Goal: Transaction & Acquisition: Purchase product/service

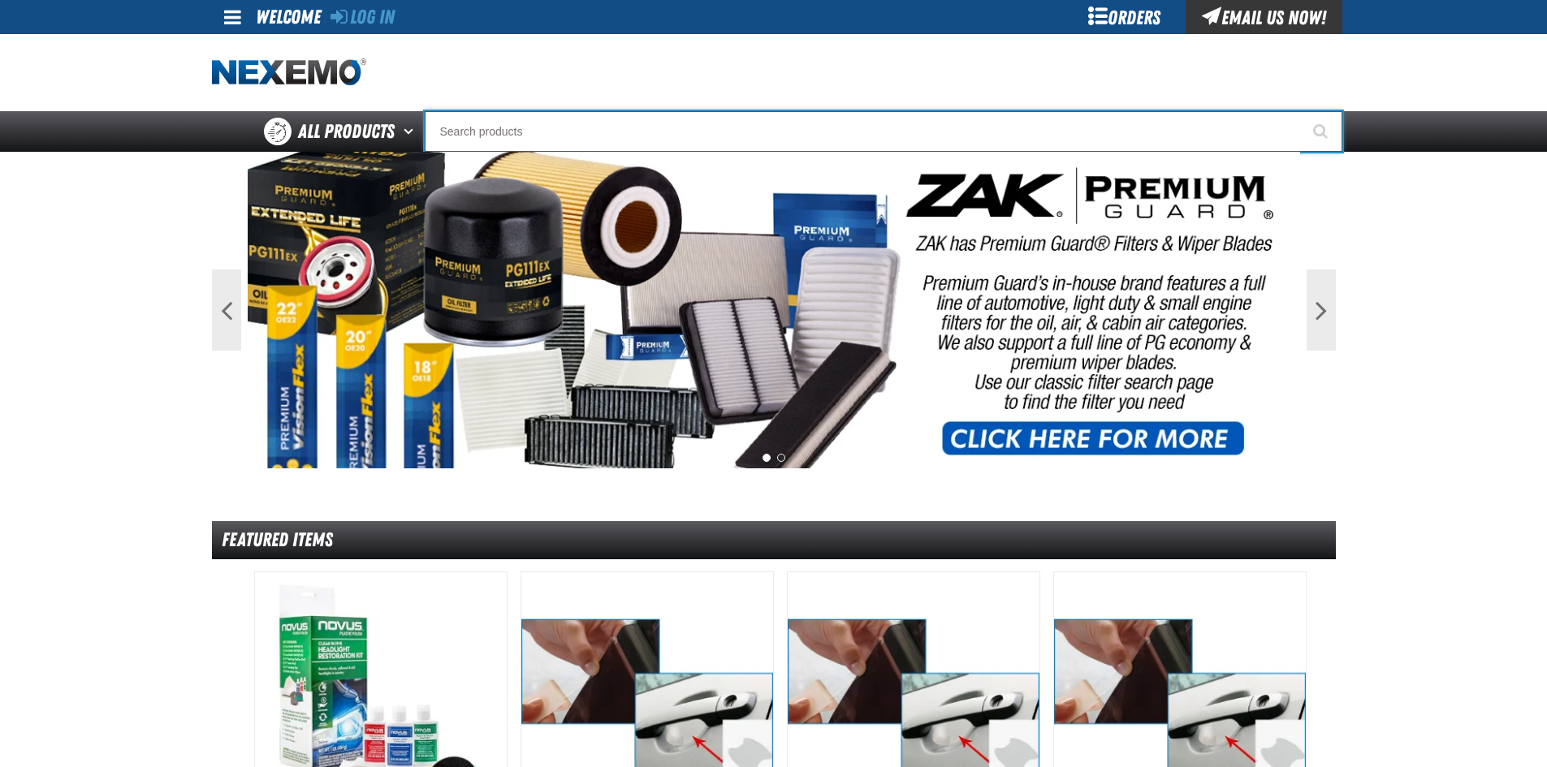
click at [647, 135] on input "Search" at bounding box center [883, 131] width 917 height 41
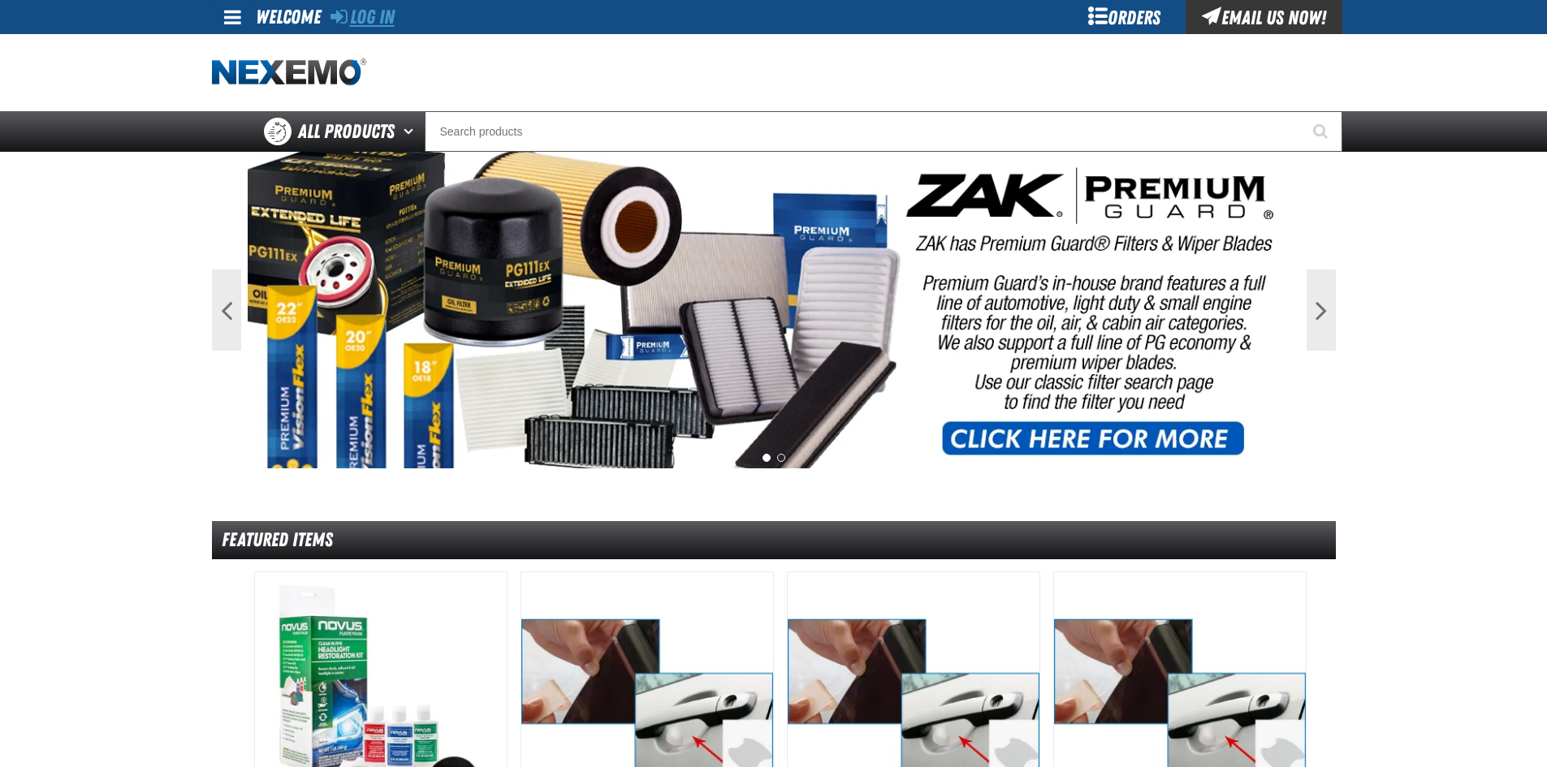
click at [371, 20] on link "Log In" at bounding box center [362, 17] width 64 height 23
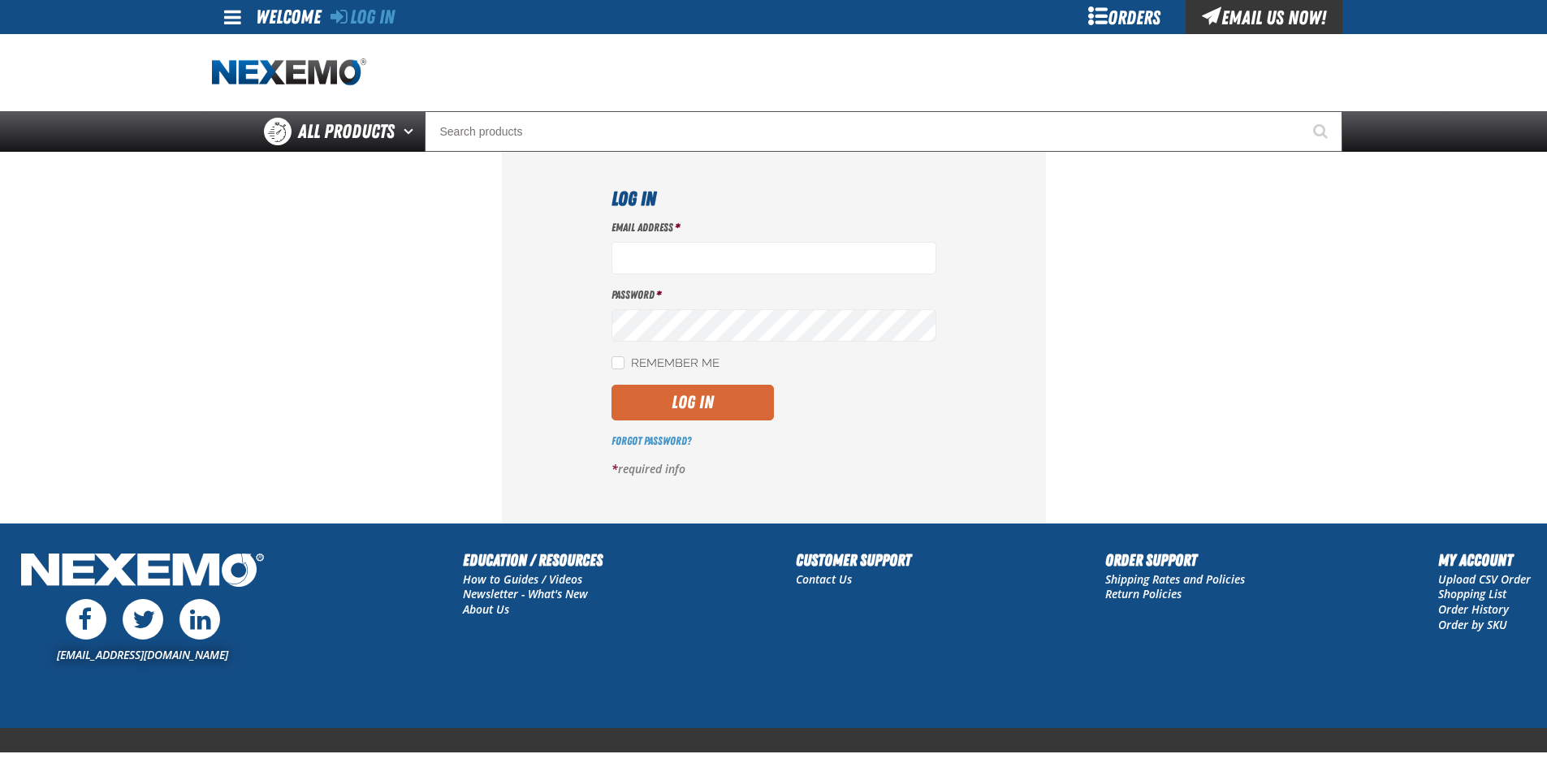
type input "cswank@vtaig.com"
click at [681, 389] on button "Log In" at bounding box center [692, 403] width 162 height 36
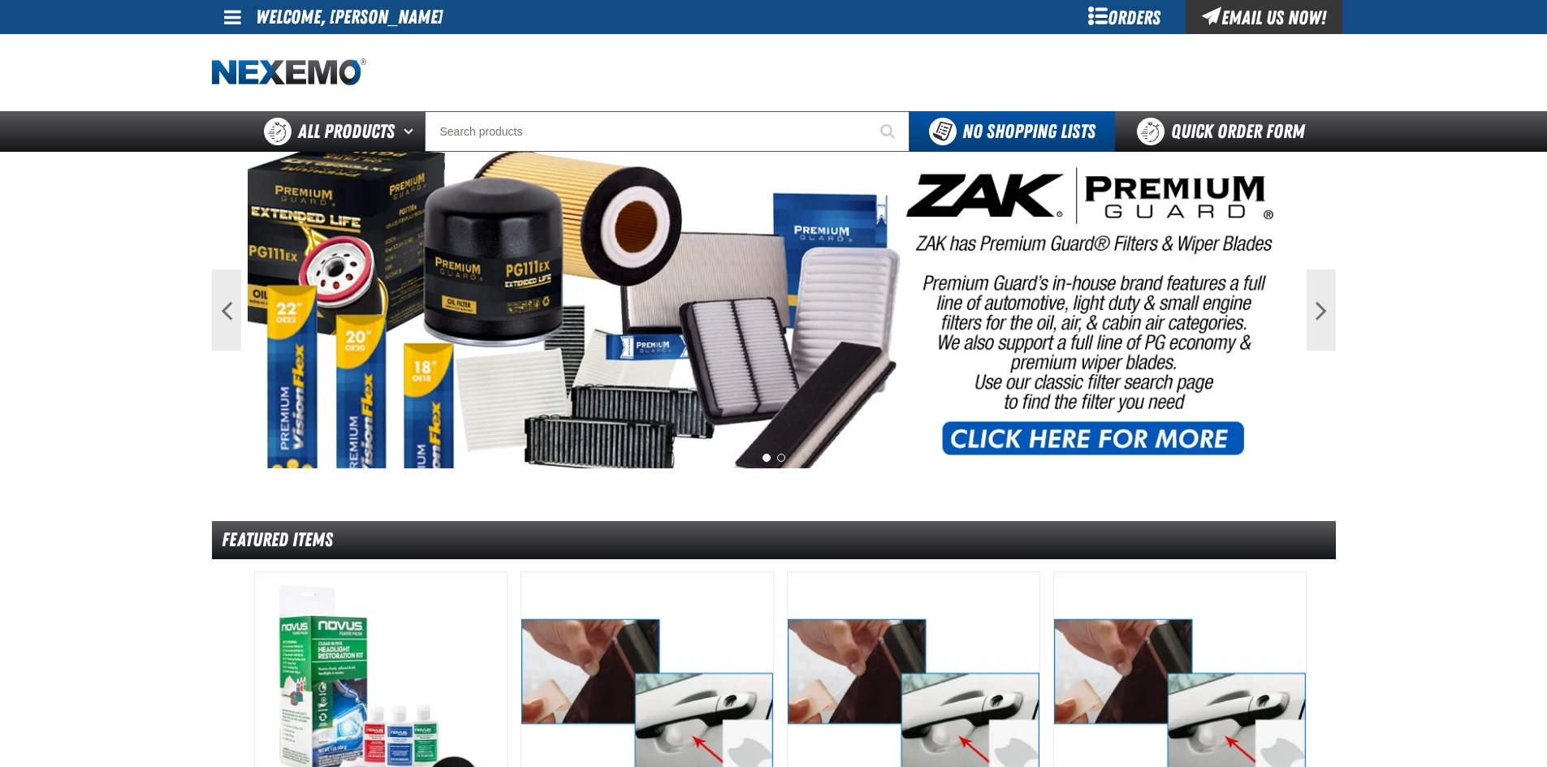
click at [1103, 1] on div "Orders" at bounding box center [1125, 17] width 122 height 34
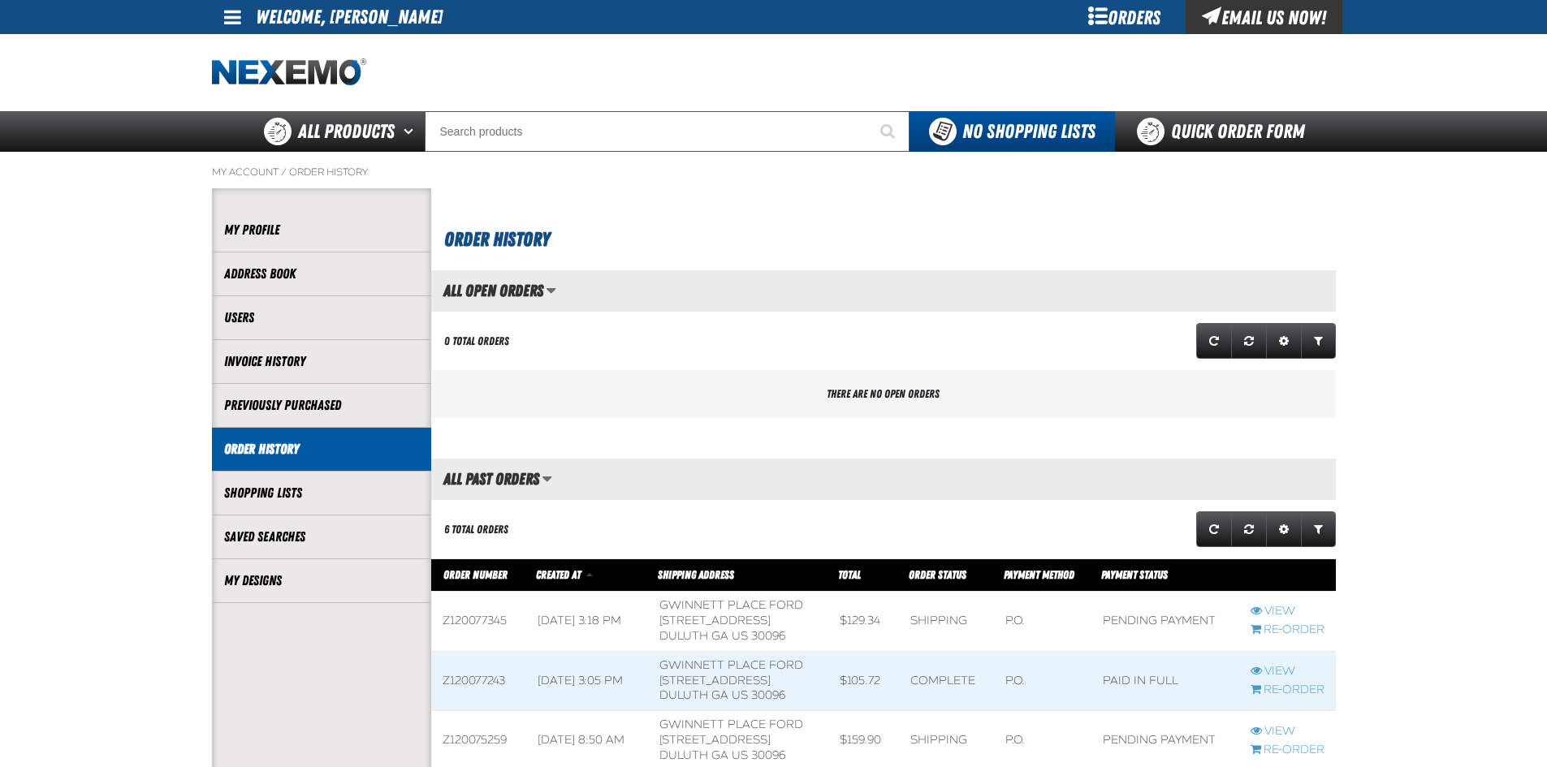
scroll to position [1, 1]
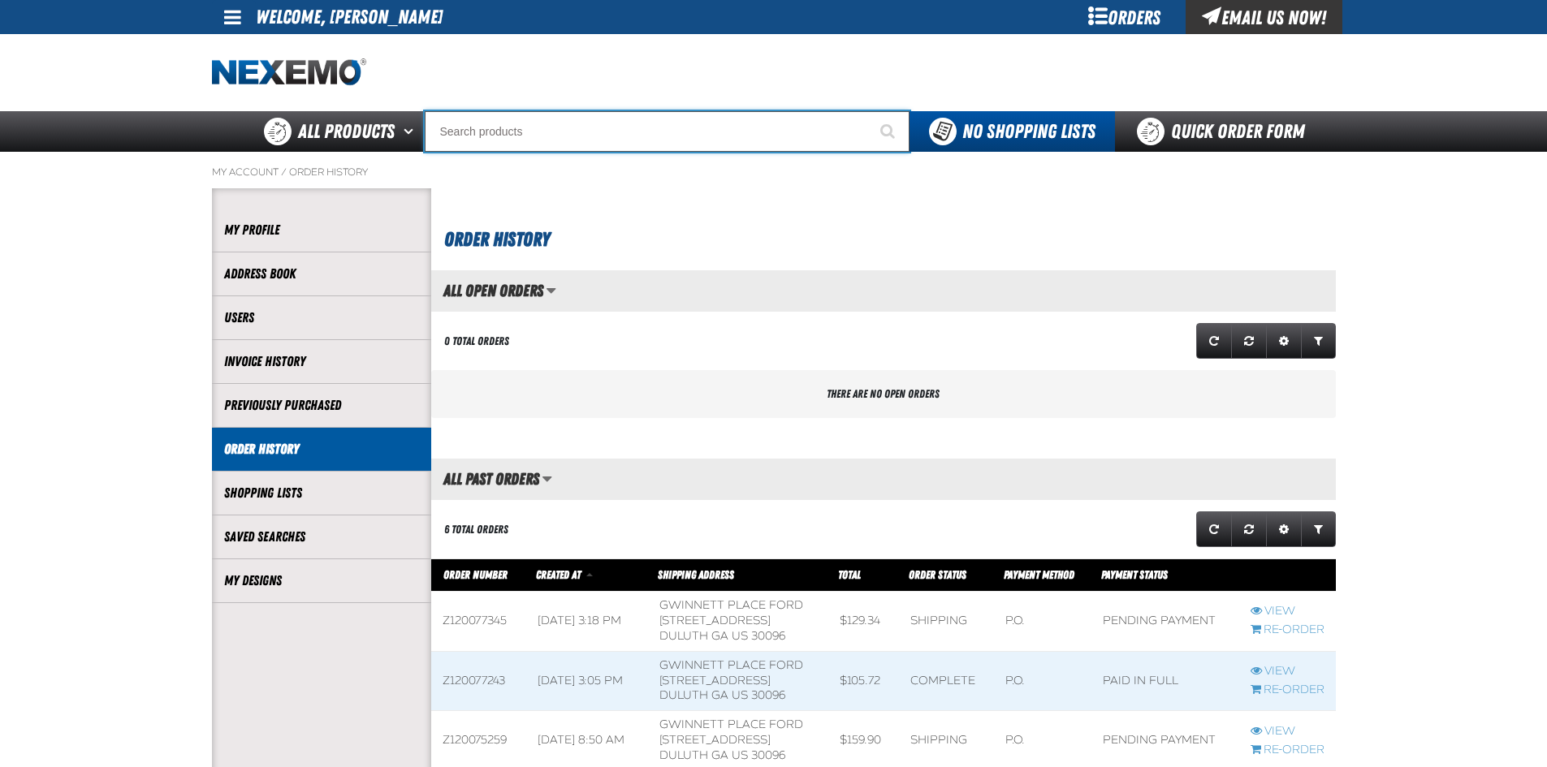
click at [544, 135] on input "Search" at bounding box center [667, 131] width 485 height 41
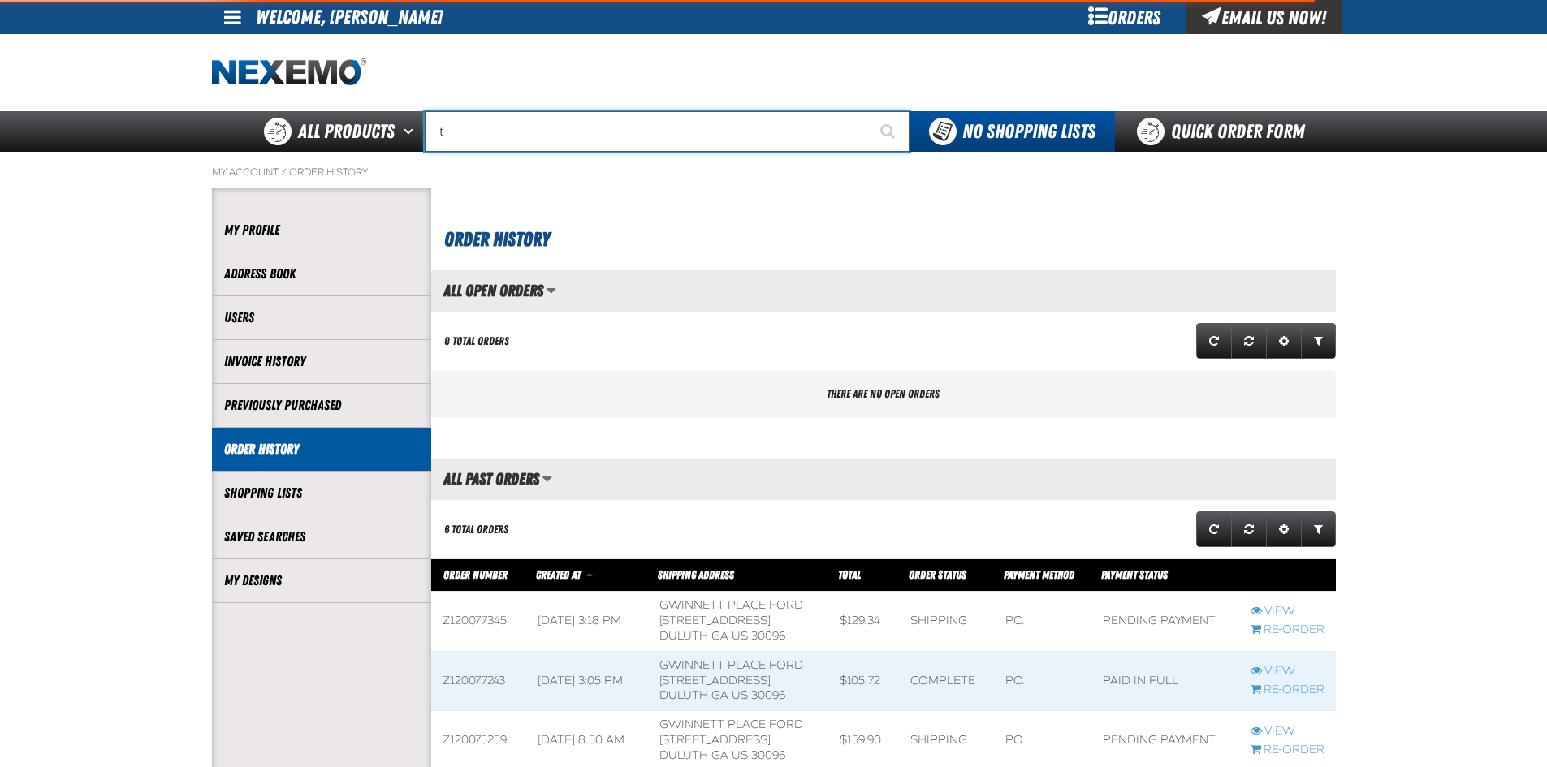
type input "tr"
type input "tr 600HP Valve"
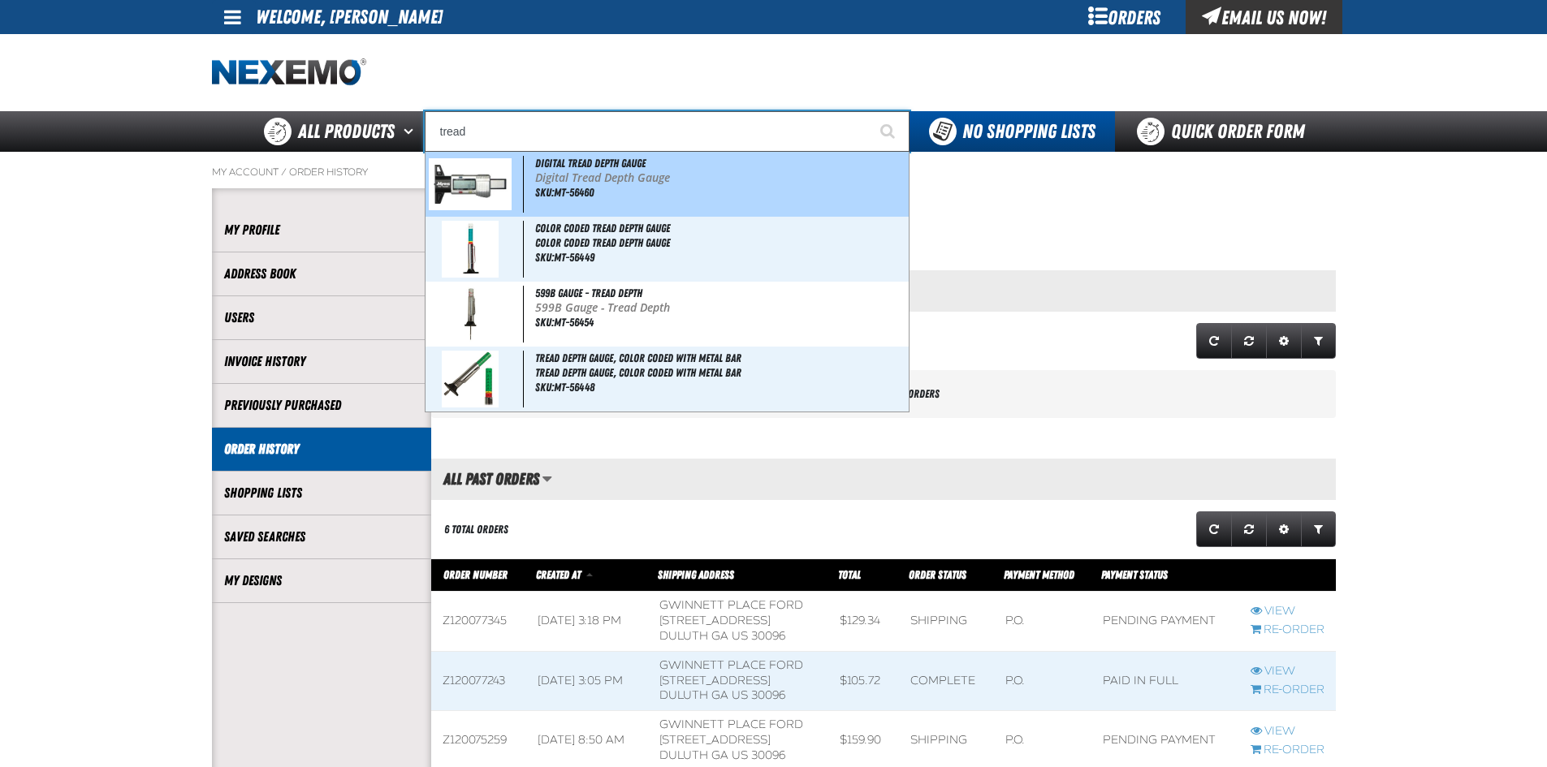
click at [628, 199] on div "Digital Tread Depth Gauge Digital Tread Depth Gauge SKU:MT-56460" at bounding box center [666, 184] width 483 height 65
type input "Digital Tread Depth Gauge"
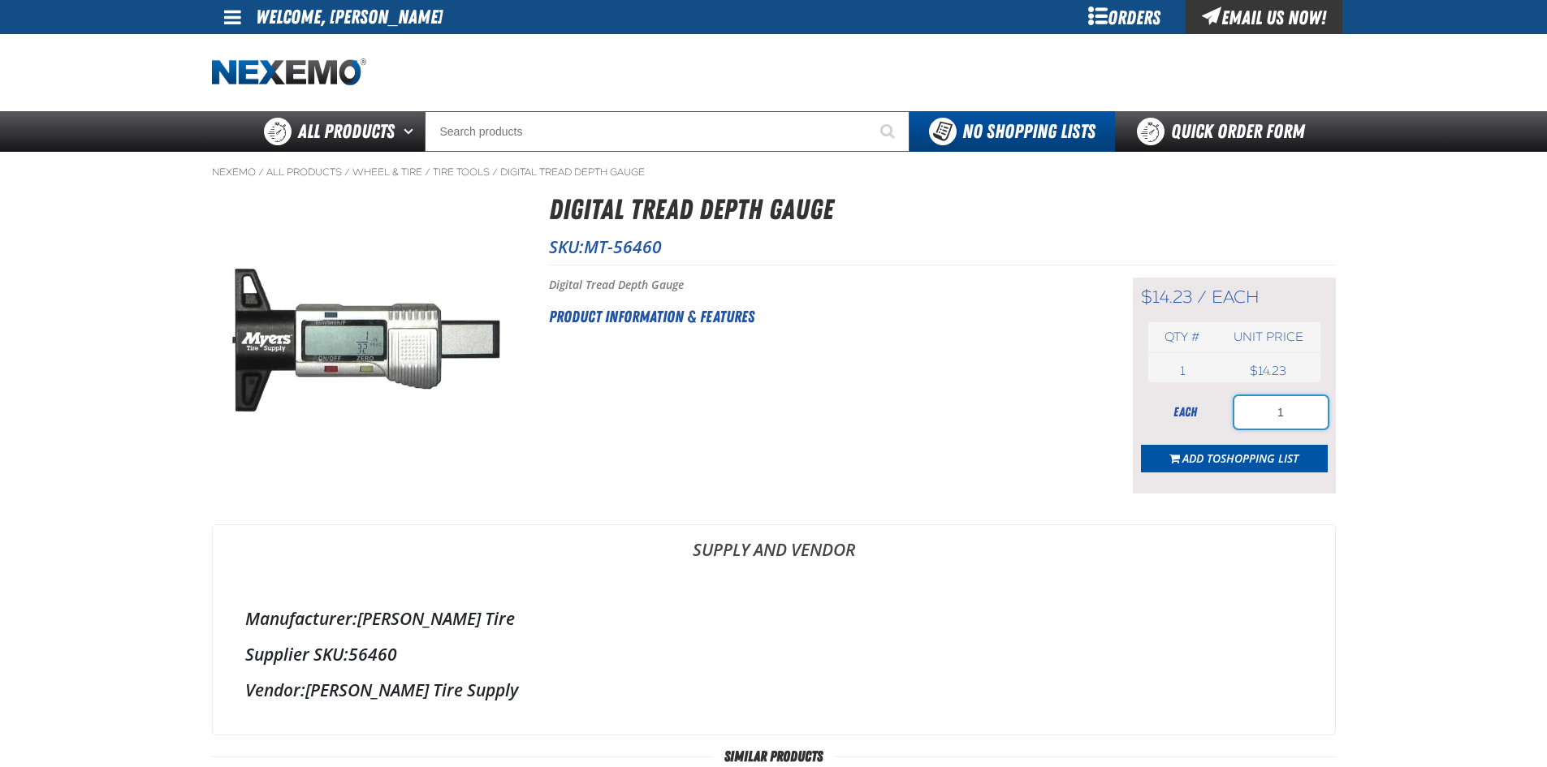
click at [1299, 412] on input "1" at bounding box center [1280, 412] width 93 height 32
type input "3"
click at [1221, 461] on span "Shopping List" at bounding box center [1259, 458] width 78 height 15
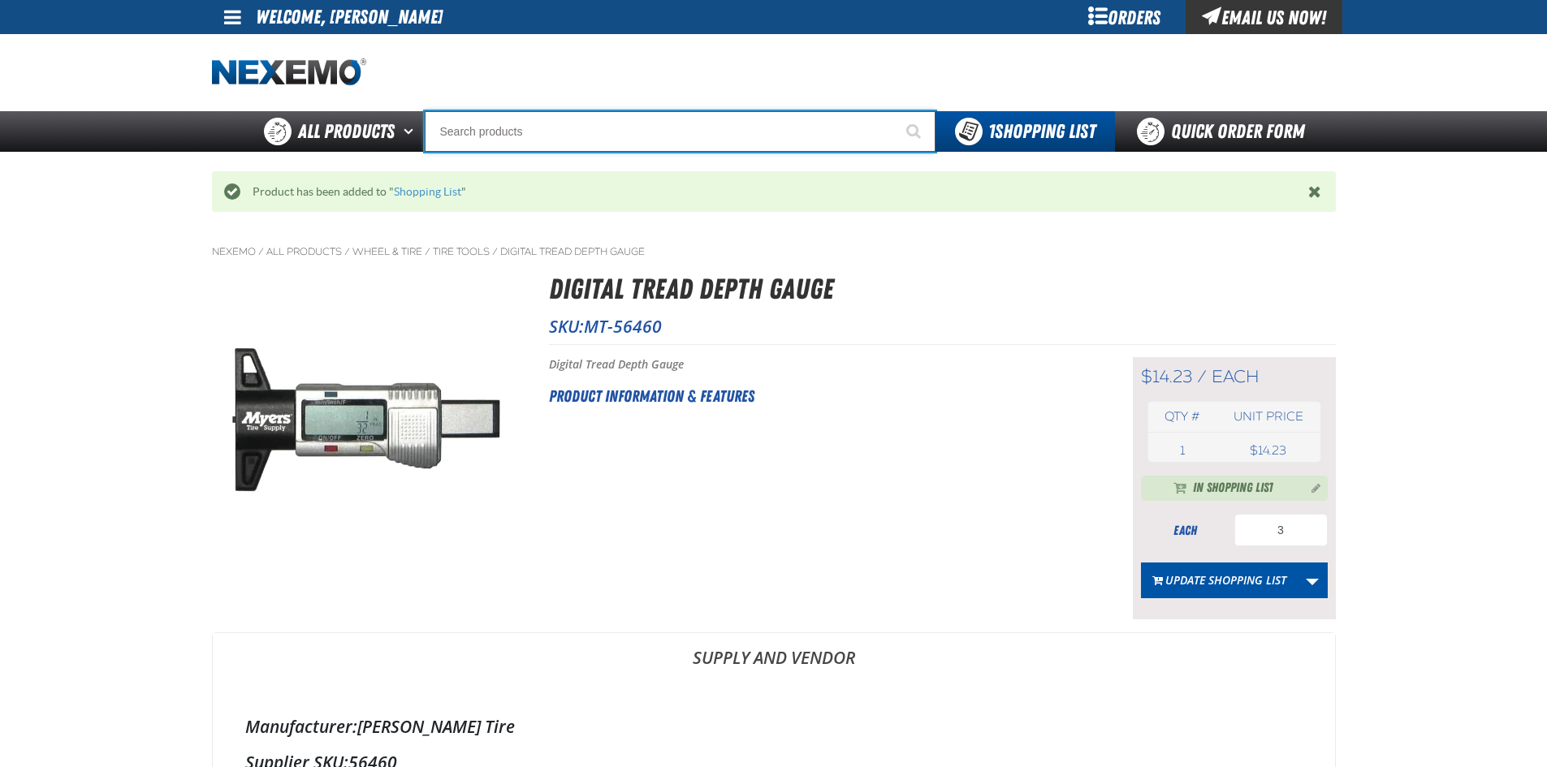
click at [502, 131] on input "Search" at bounding box center [680, 131] width 511 height 41
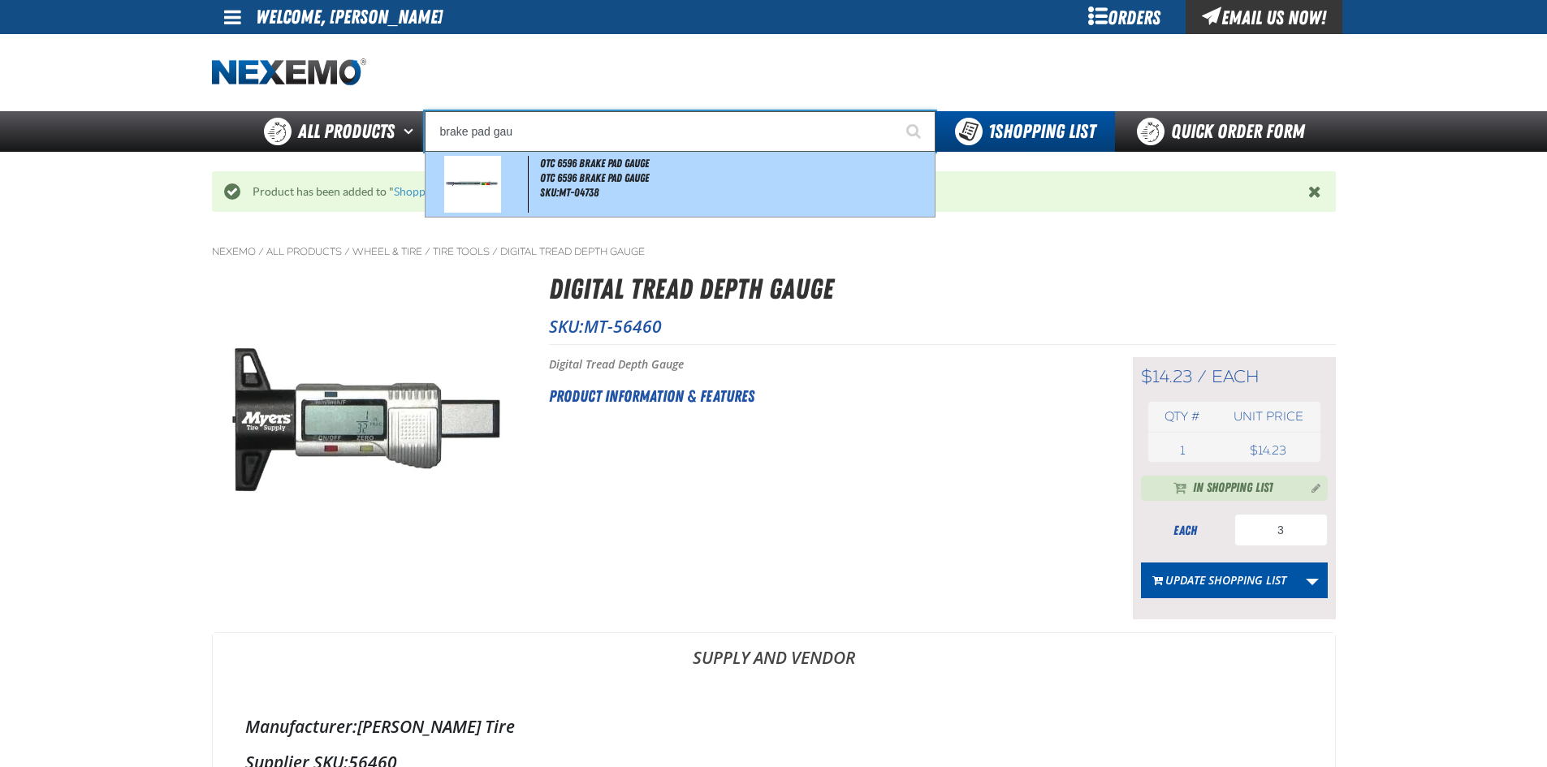
click at [548, 196] on span "SKU:MT-04738" at bounding box center [569, 192] width 58 height 13
type input "OTC 6596 Brake Pad Gauge"
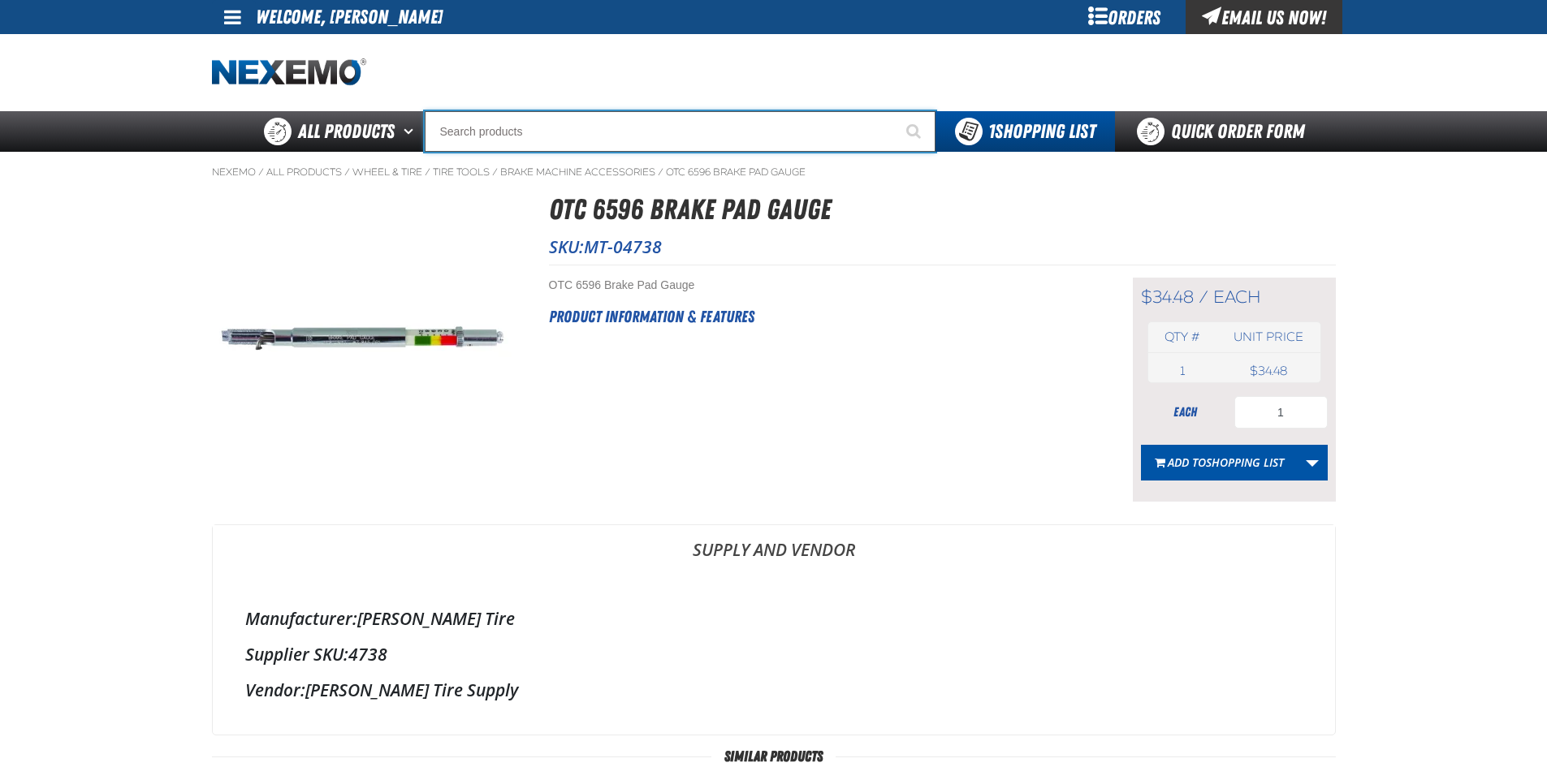
click at [527, 118] on input "Search" at bounding box center [680, 131] width 511 height 41
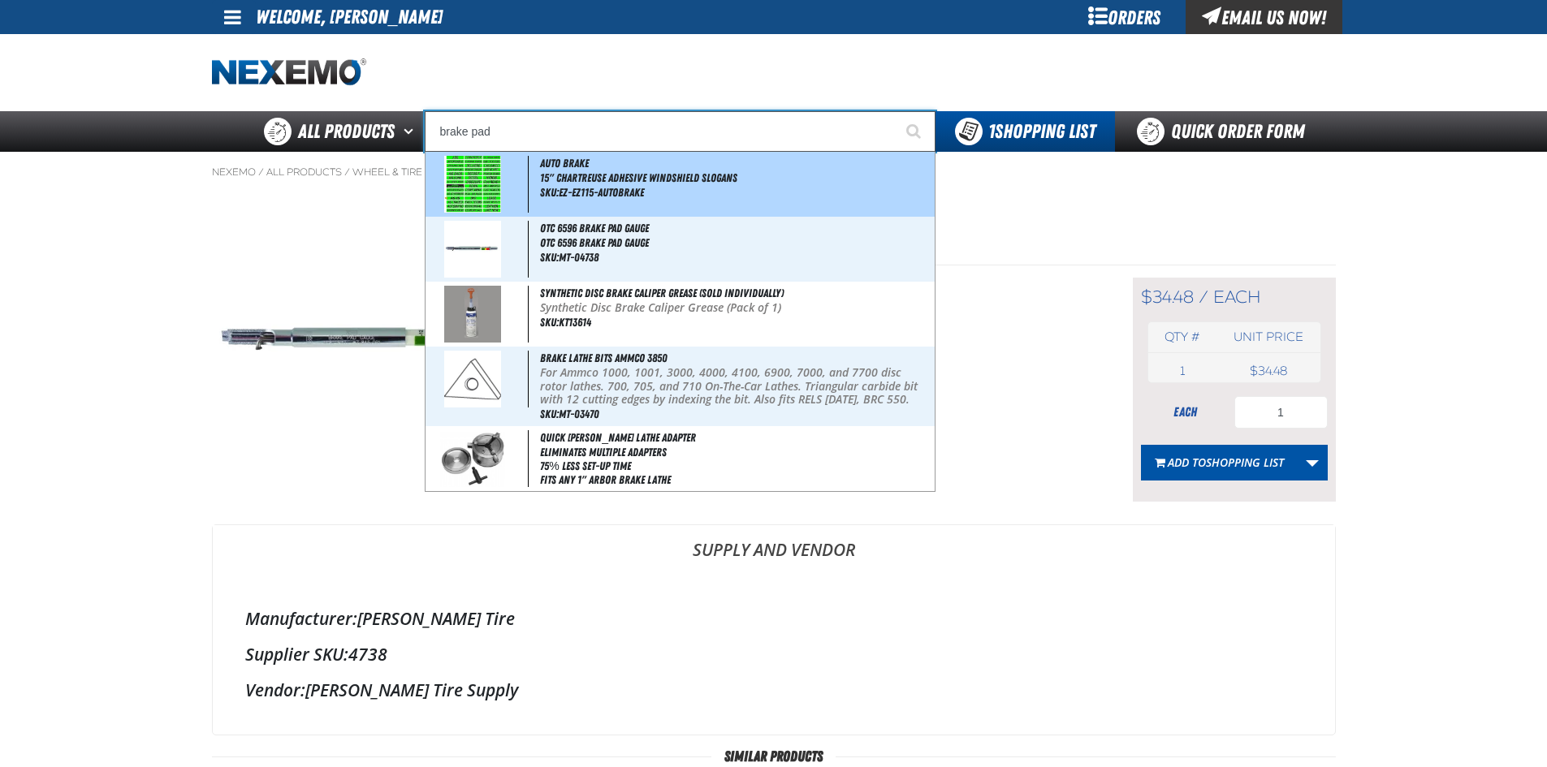
type input "OTC 6596 Brake Pad Gauge"
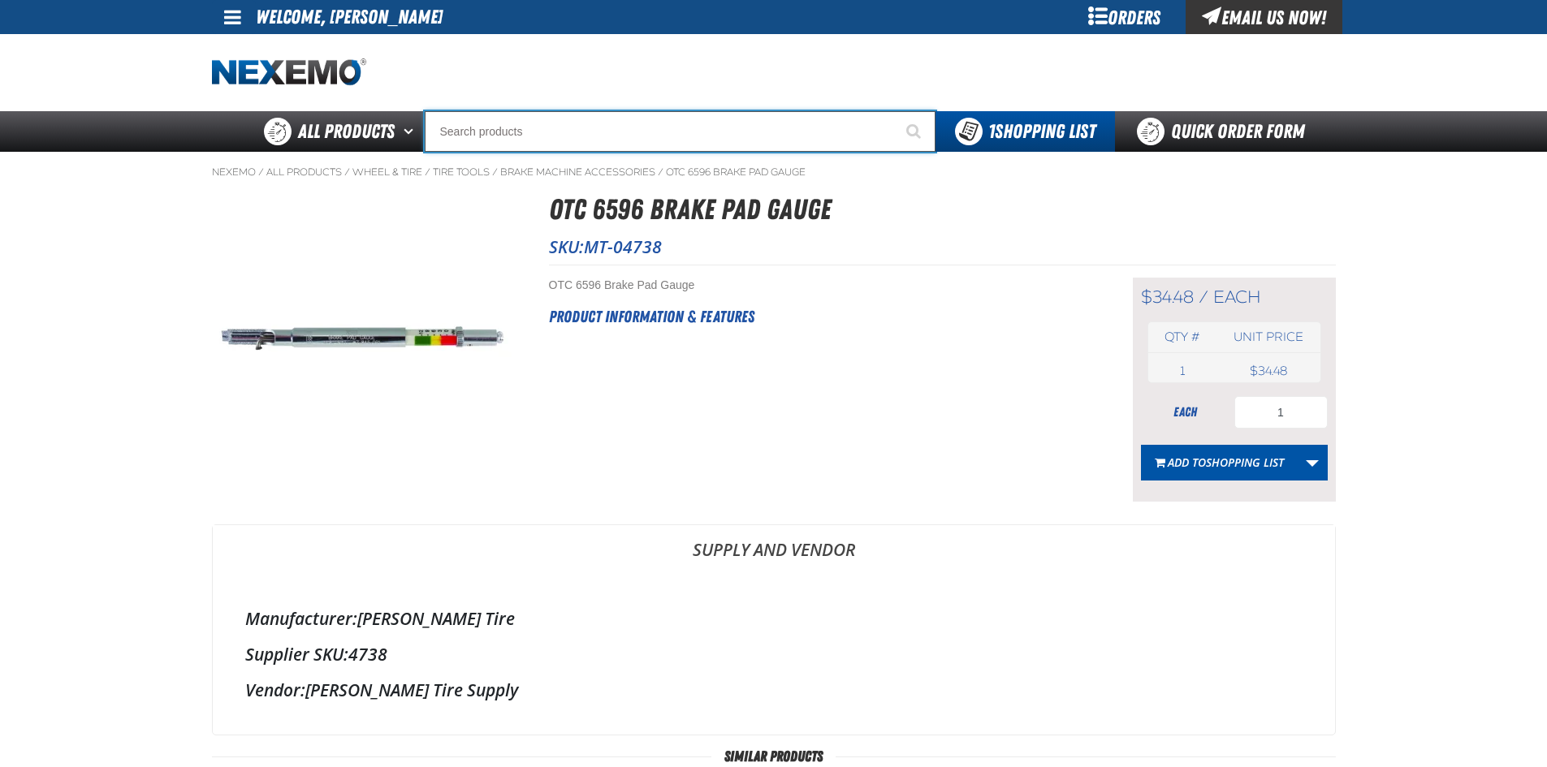
click at [545, 116] on input "Search" at bounding box center [680, 131] width 511 height 41
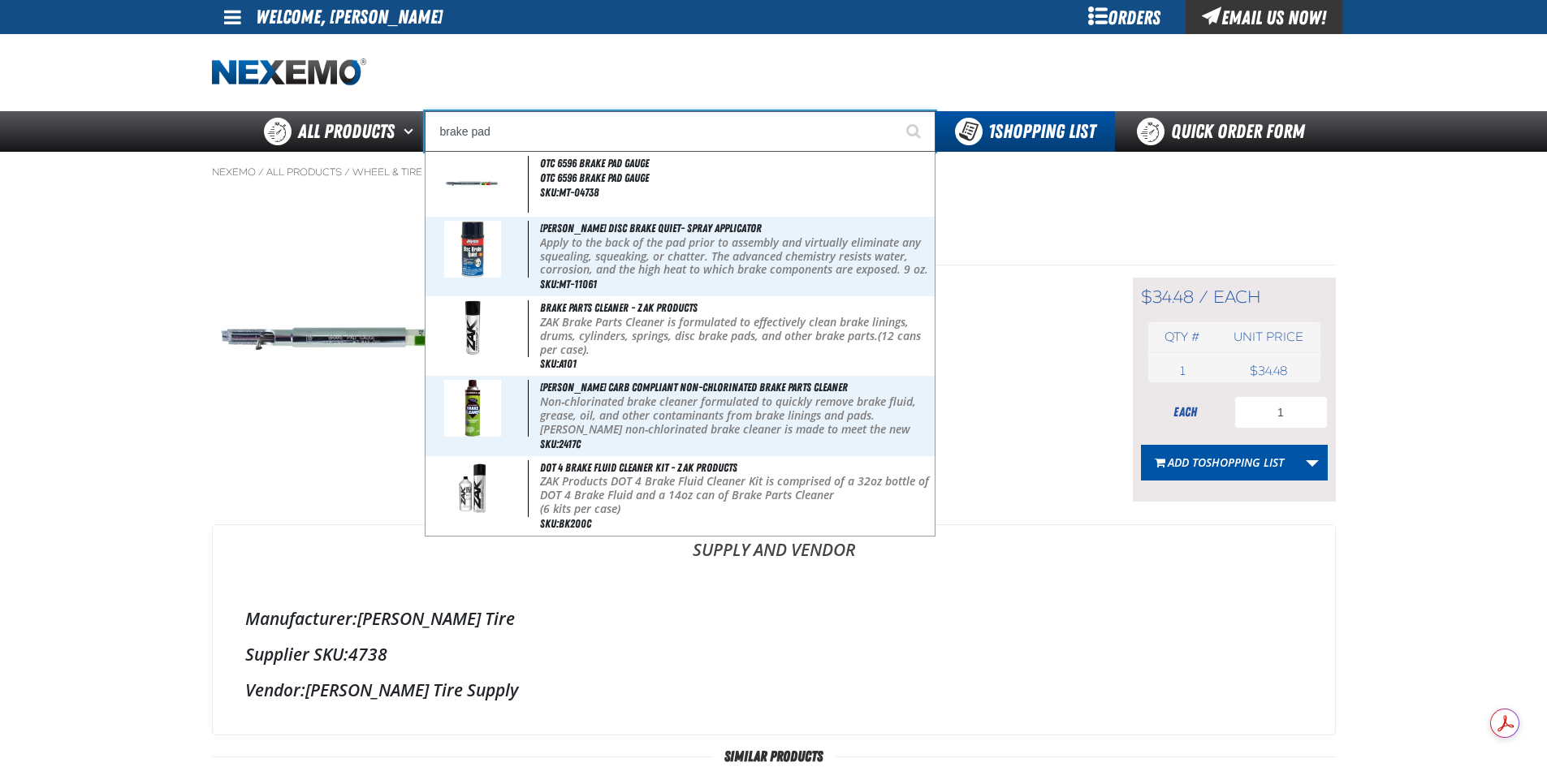
click at [547, 132] on input "brake pad" at bounding box center [680, 131] width 511 height 41
type input "brake pad"
click at [906, 132] on span "Start Searching" at bounding box center [913, 130] width 15 height 15
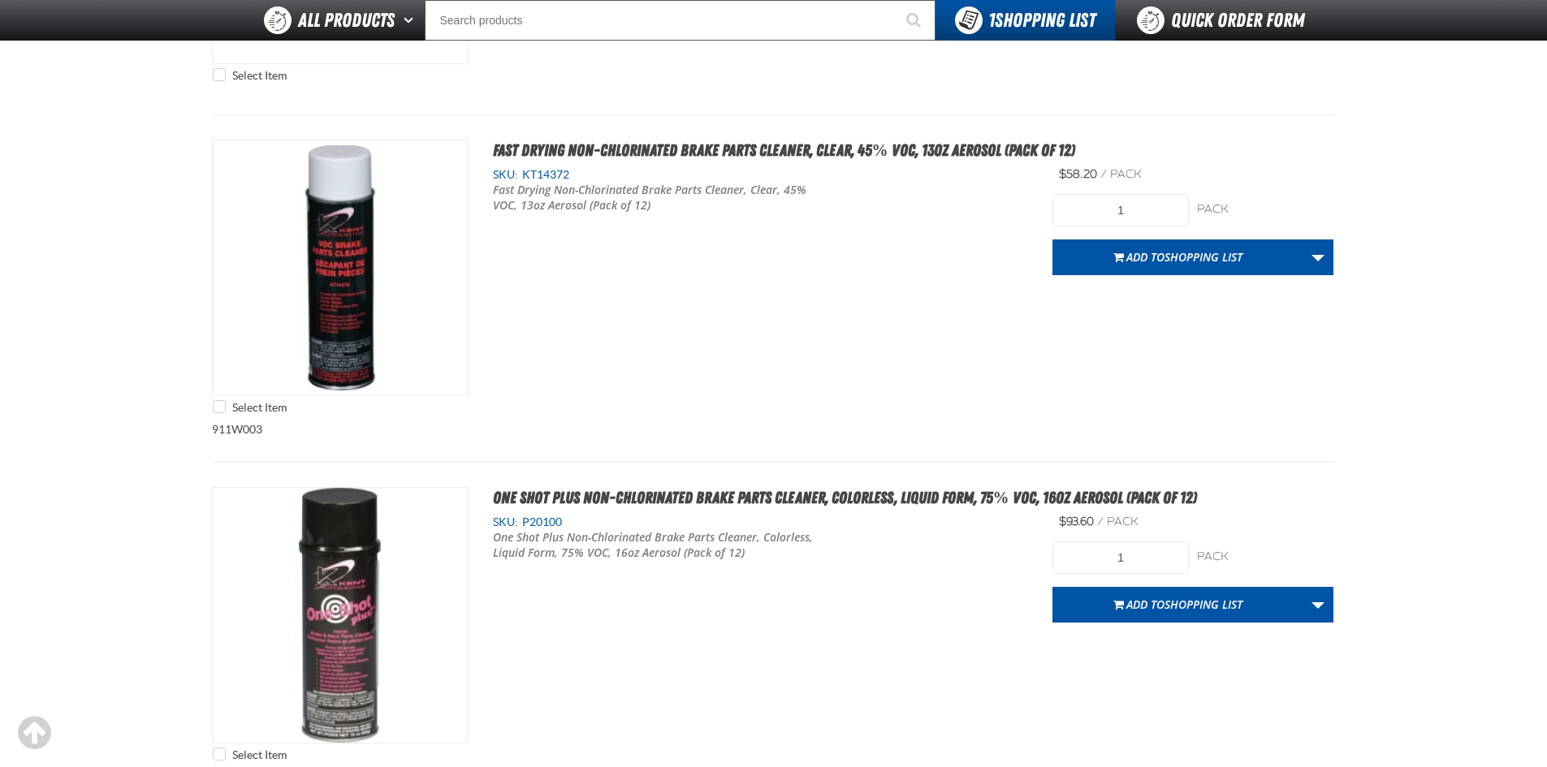
select select "bottle"
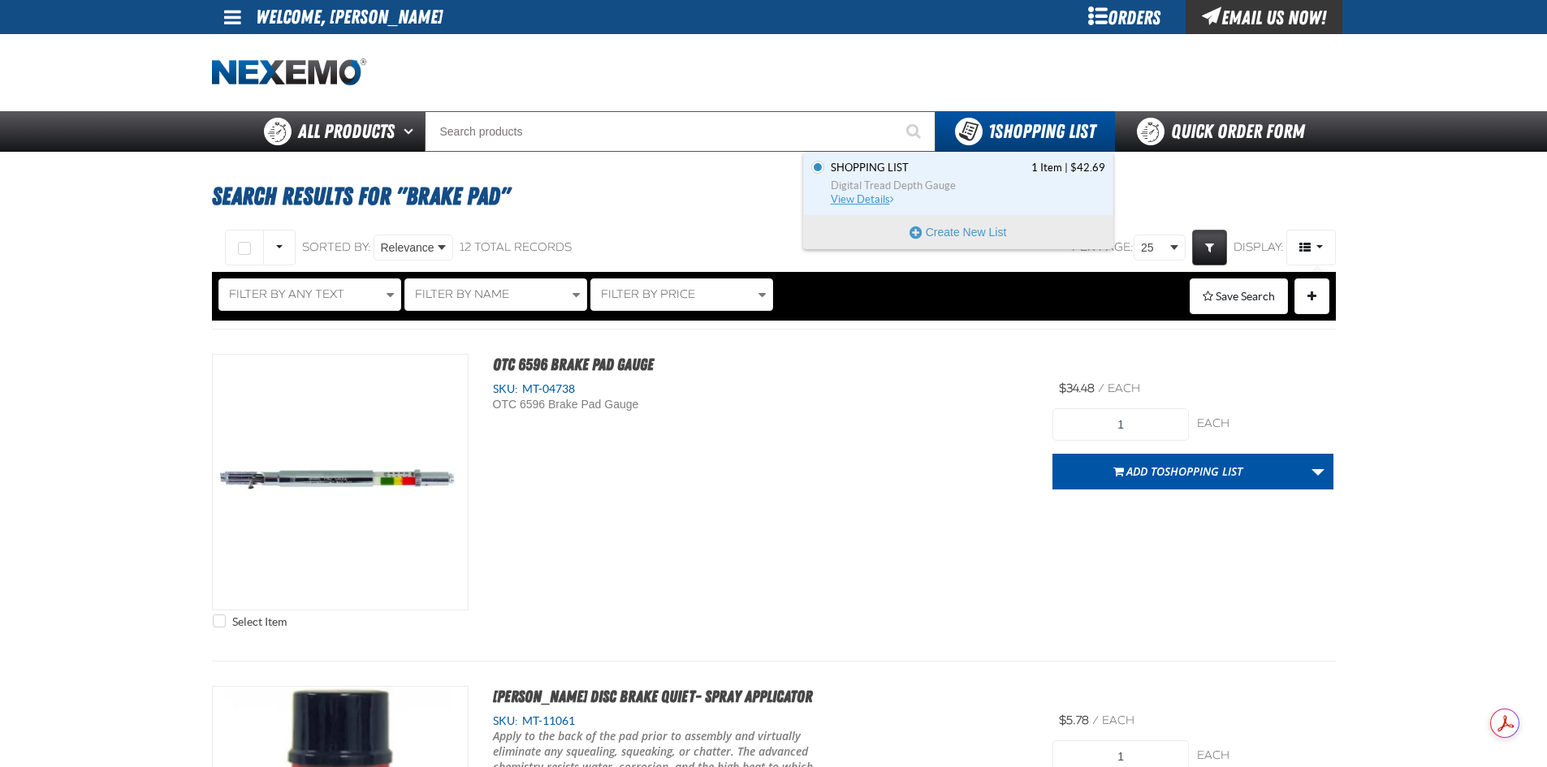
click at [875, 201] on span "View Details" at bounding box center [864, 199] width 66 height 12
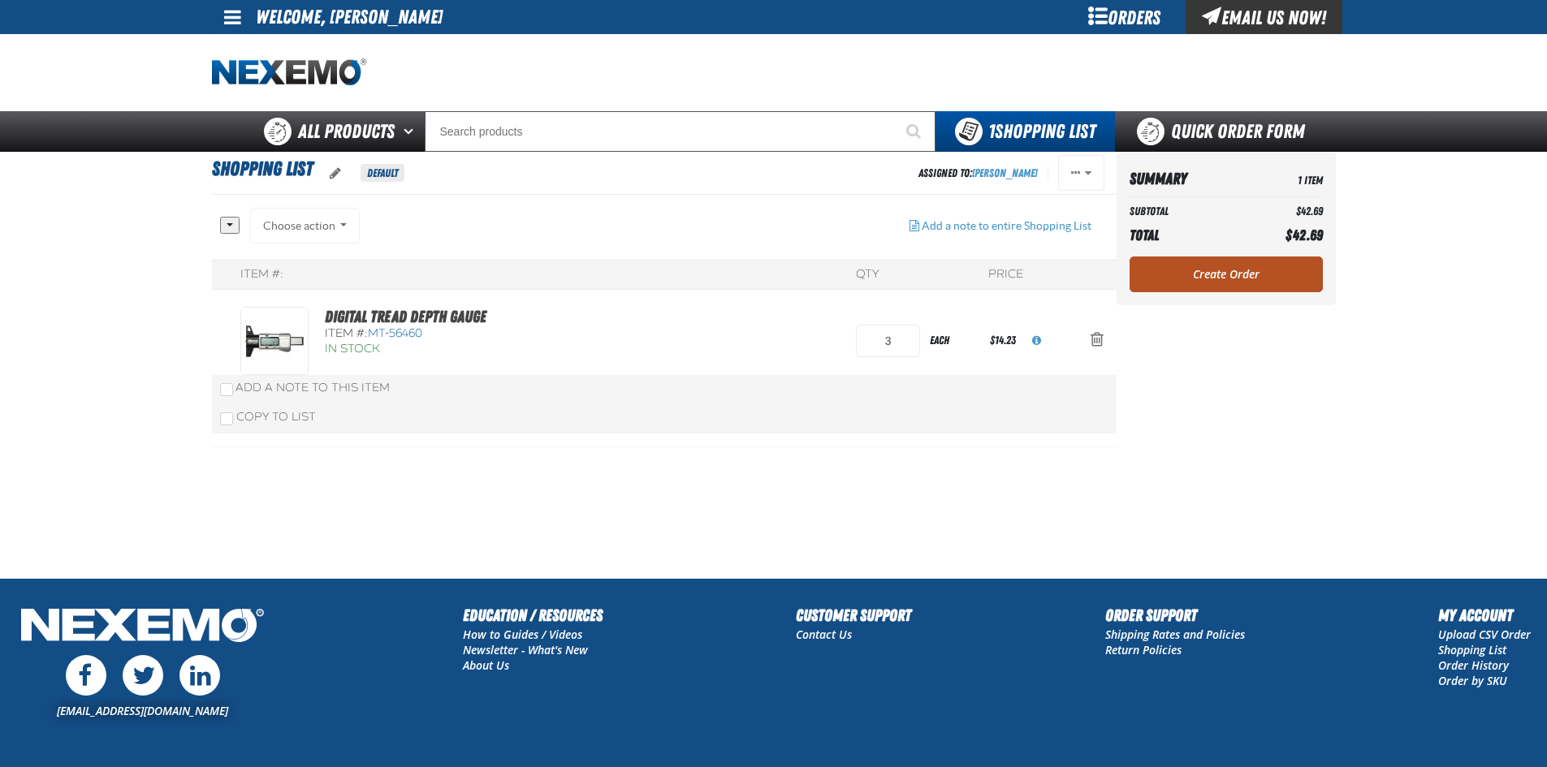
click at [1212, 278] on link "Create Order" at bounding box center [1225, 275] width 193 height 36
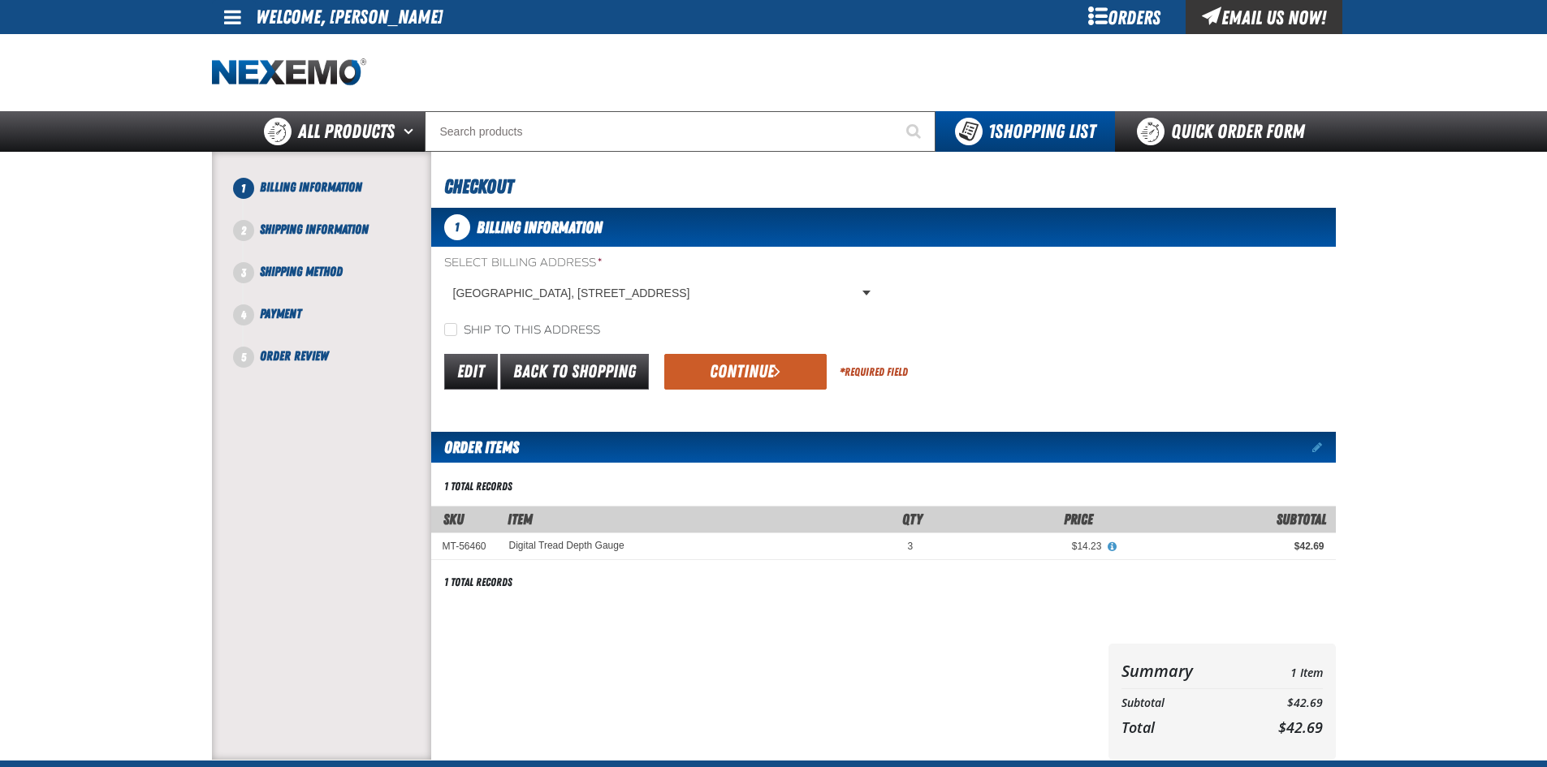
click at [503, 326] on label "Ship to this address" at bounding box center [522, 330] width 156 height 15
click at [457, 326] on input "Ship to this address" at bounding box center [450, 329] width 13 height 13
checkbox input "true"
click at [701, 366] on button "Continue" at bounding box center [745, 372] width 162 height 36
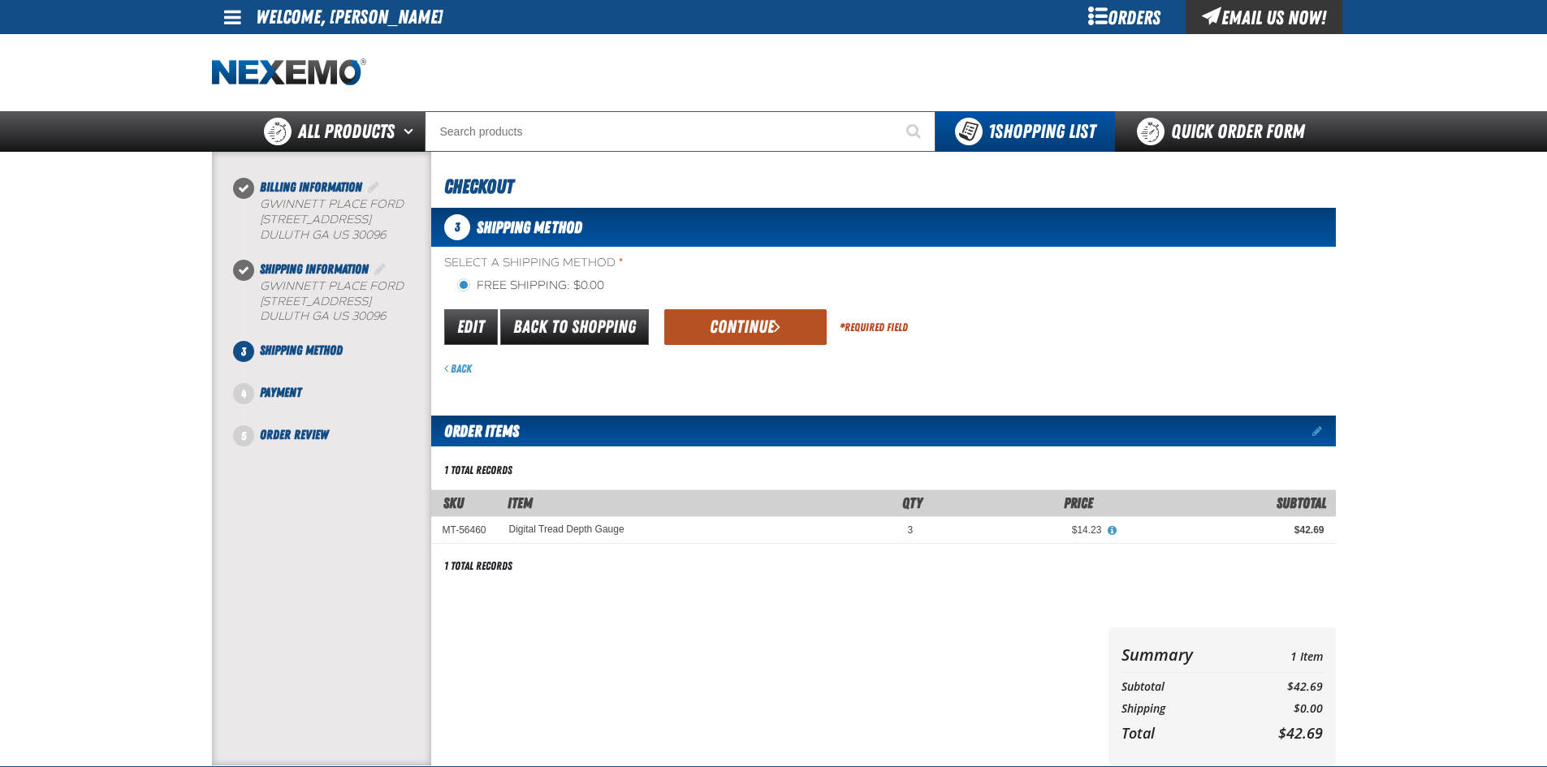
click at [760, 327] on button "Continue" at bounding box center [745, 327] width 162 height 36
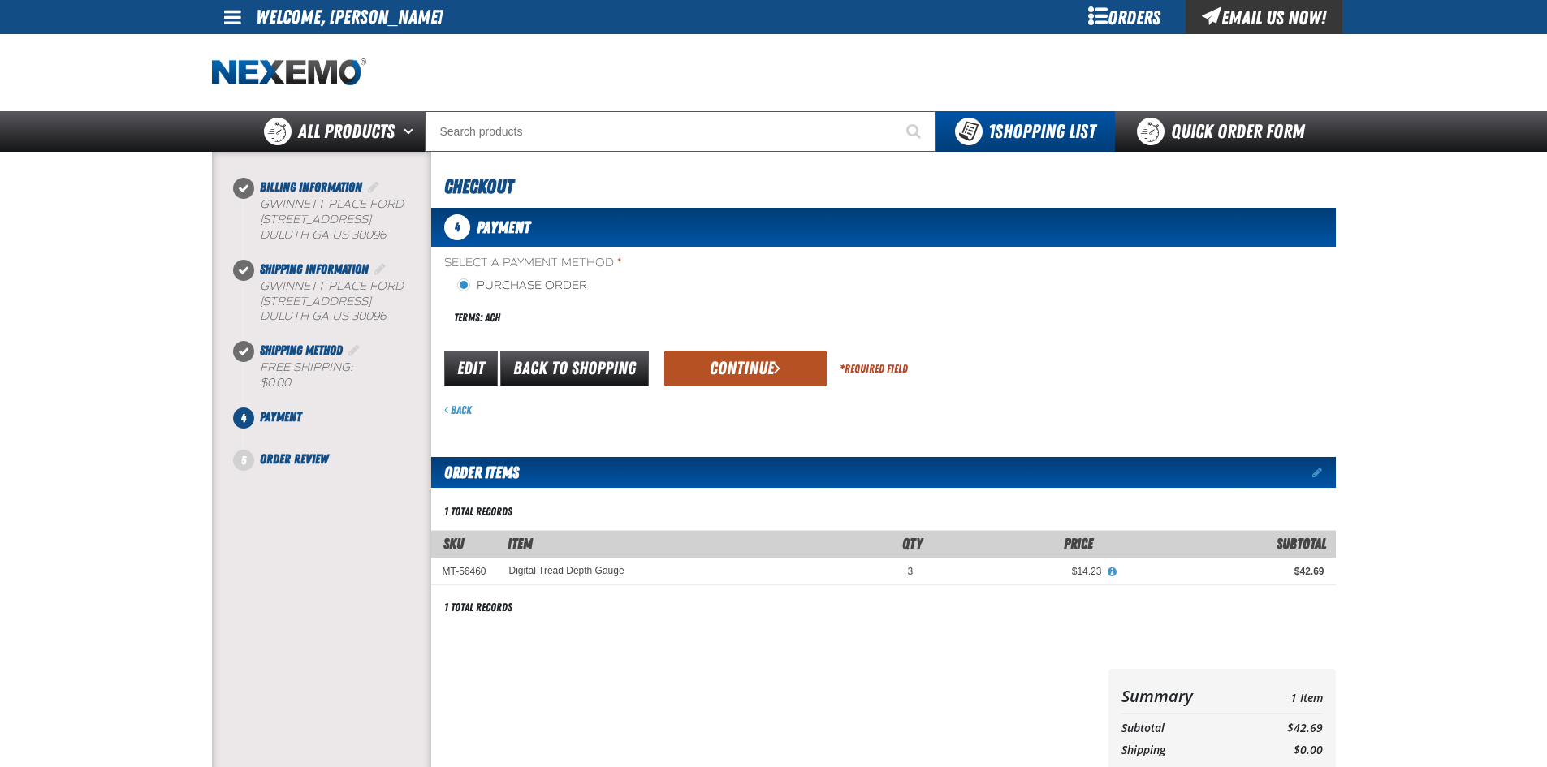
click at [724, 372] on button "Continue" at bounding box center [745, 369] width 162 height 36
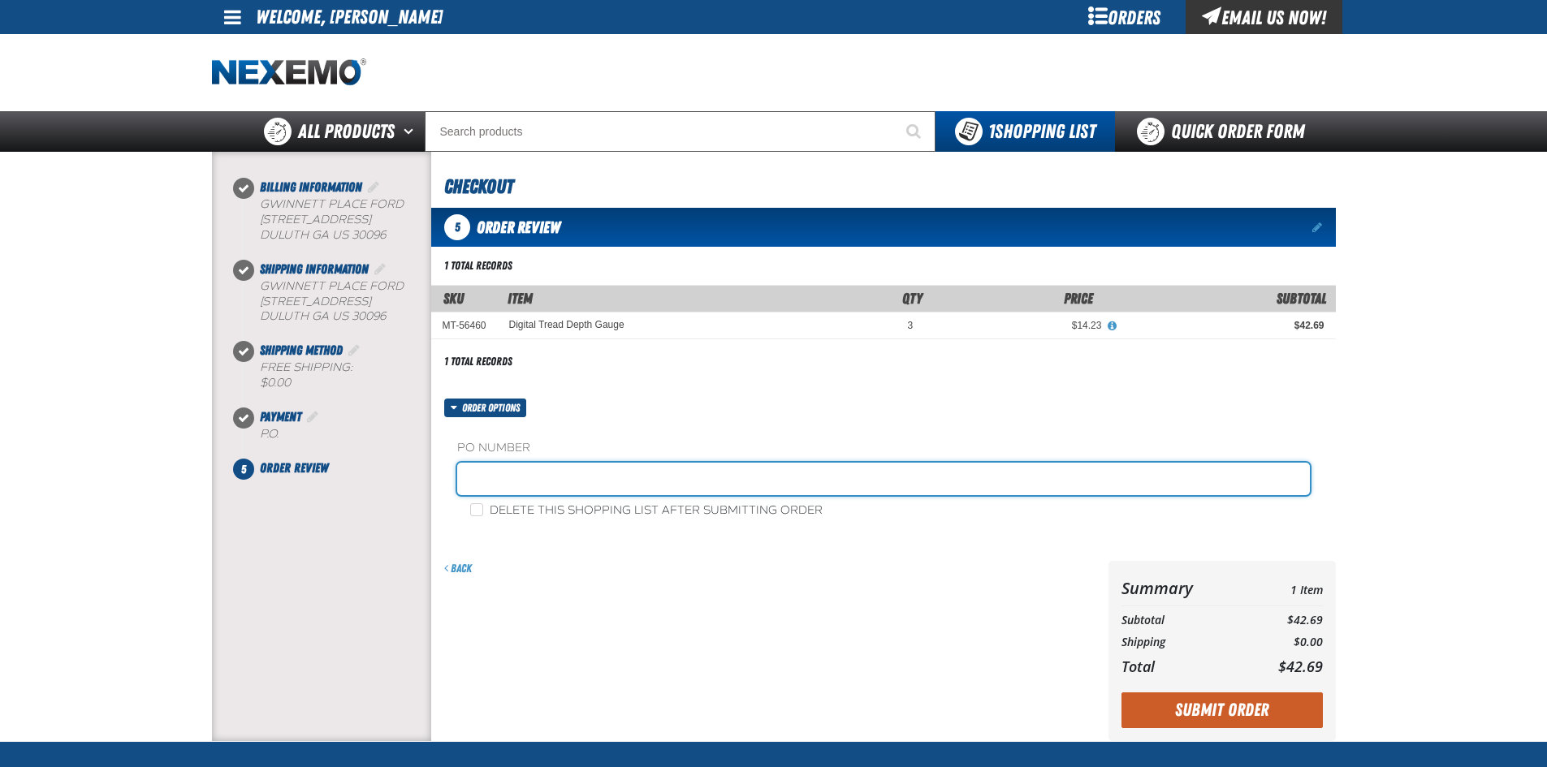
click at [549, 484] on input "text" at bounding box center [883, 479] width 852 height 32
type input "c"
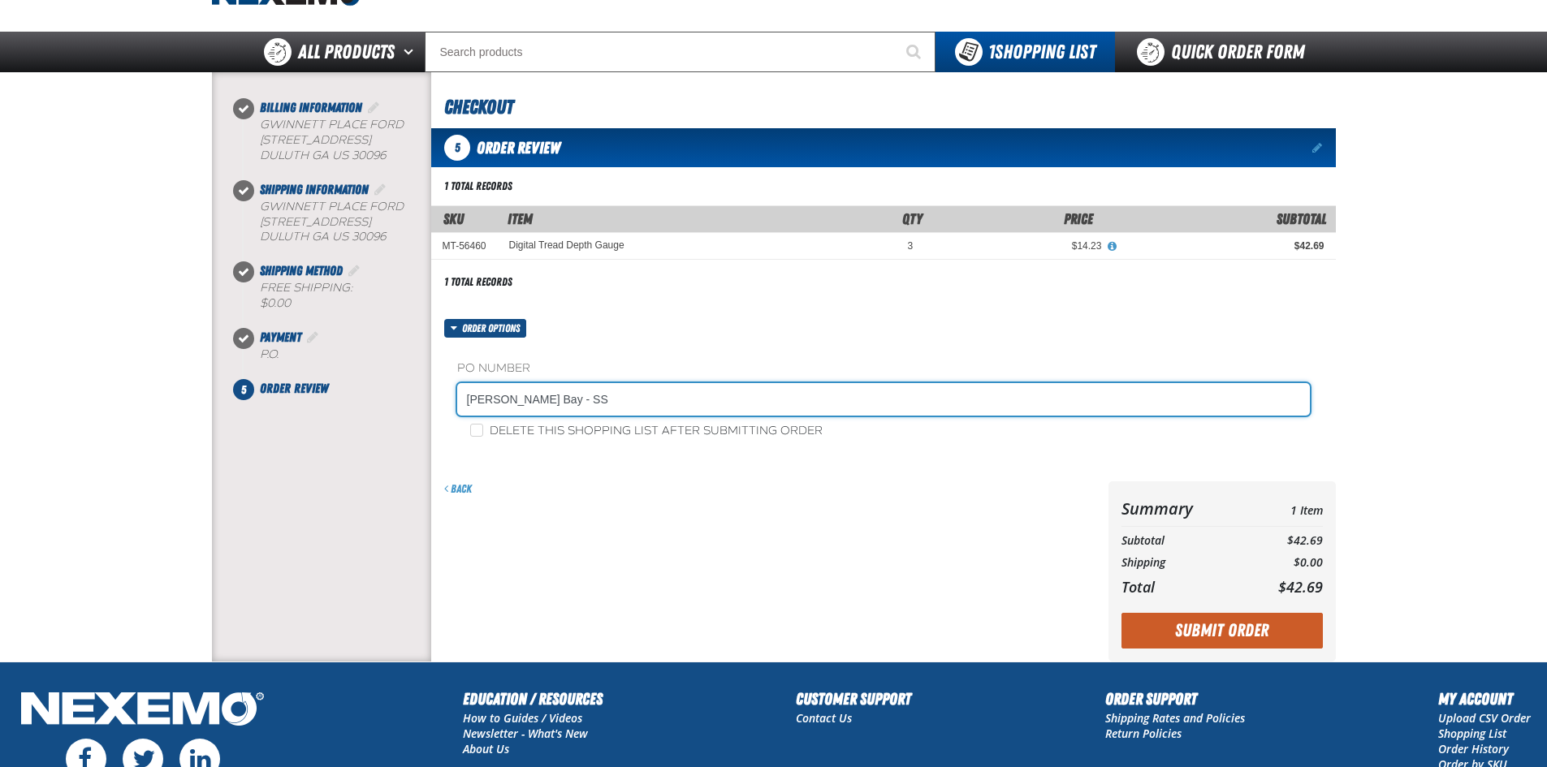
scroll to position [244, 0]
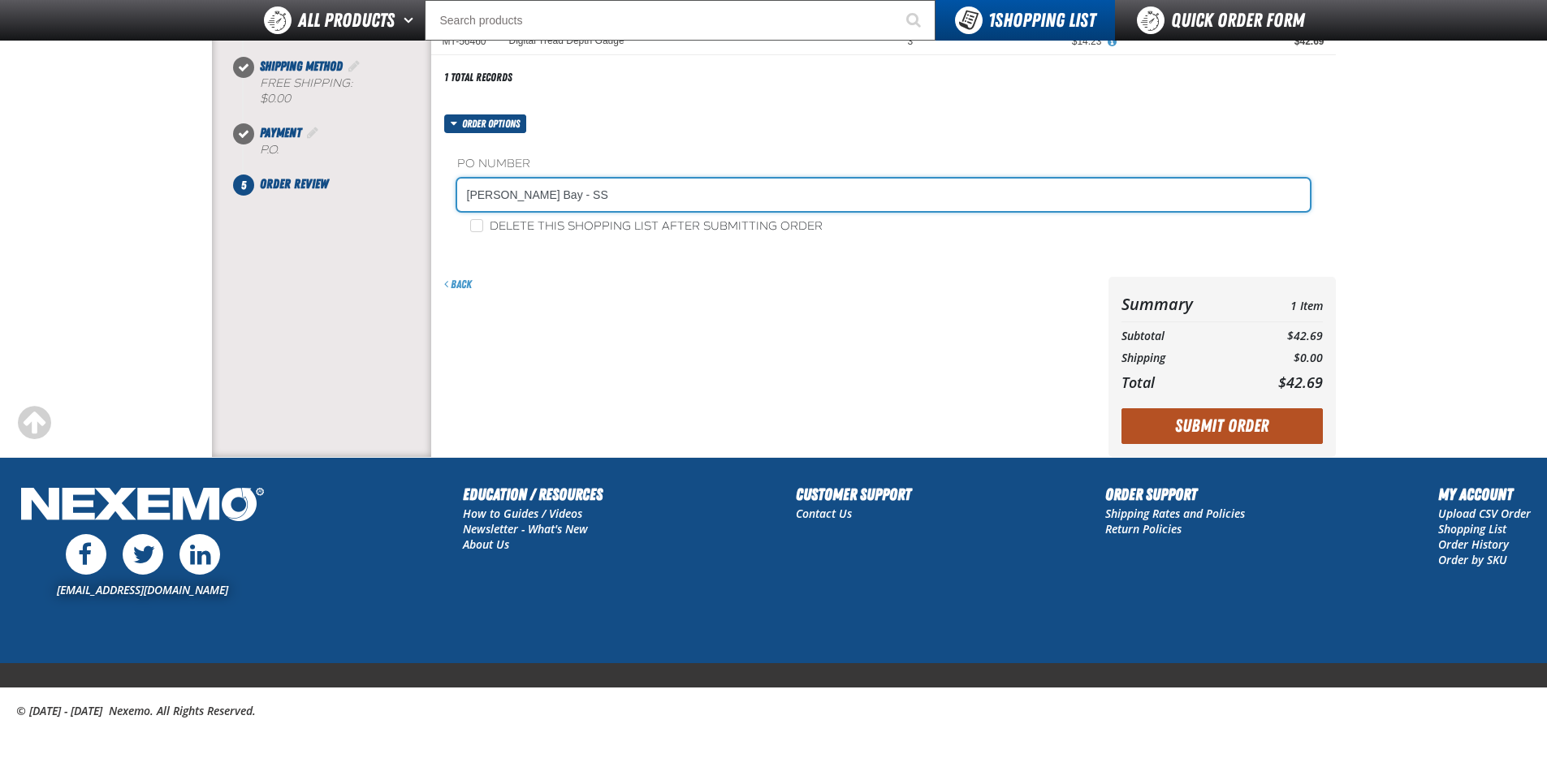
type input "Charles Speed Bay - SS"
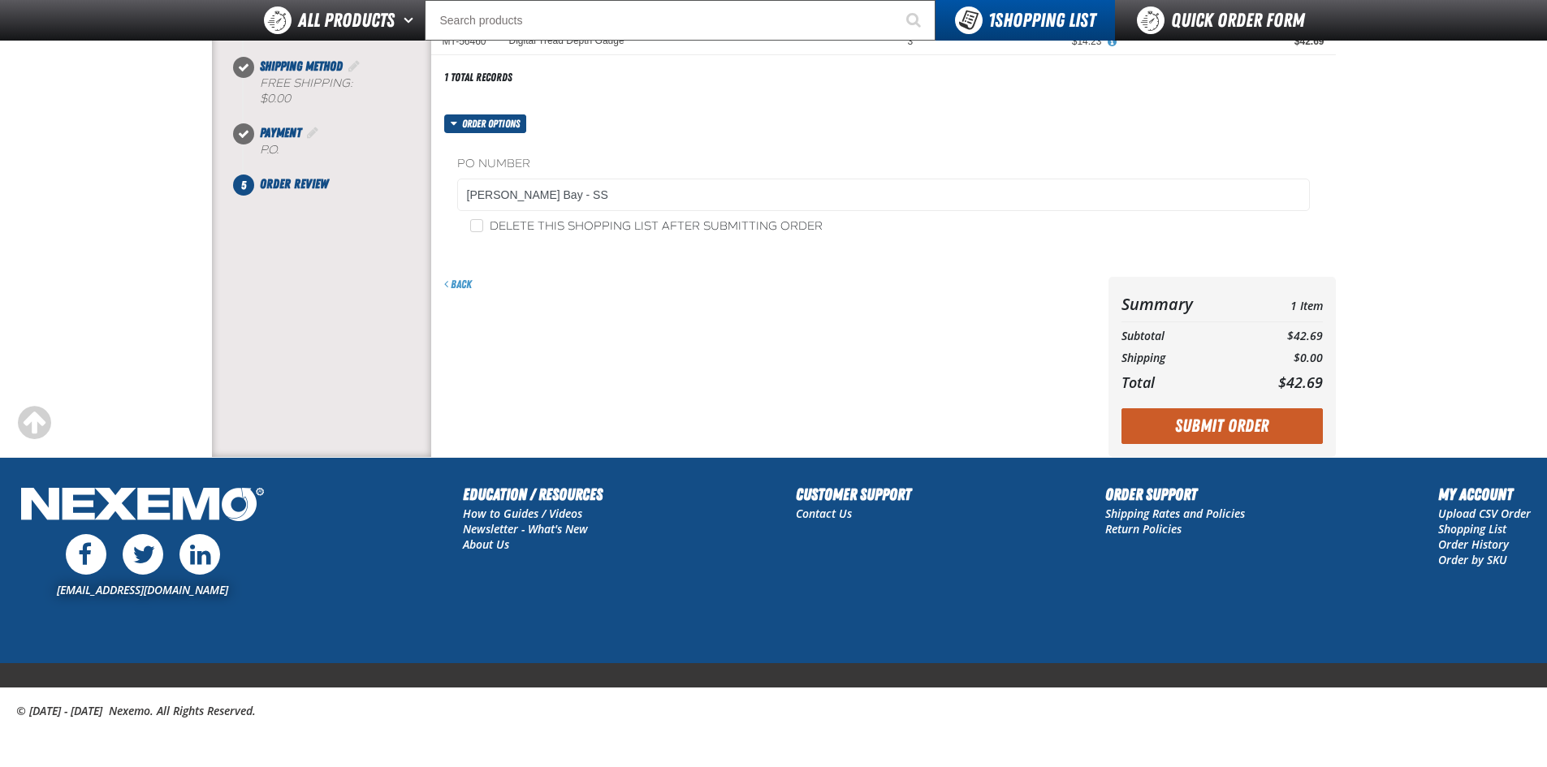
drag, startPoint x: 1173, startPoint y: 433, endPoint x: 550, endPoint y: 274, distance: 643.3
click at [615, 312] on div "Back Summary 1 Item Subtotal $42.69 Shipping $0.00 Total" at bounding box center [883, 367] width 904 height 180
click at [477, 228] on input "Delete this shopping list after submitting order" at bounding box center [476, 225] width 13 height 13
checkbox input "true"
click at [1159, 427] on button "Submit Order" at bounding box center [1221, 426] width 201 height 36
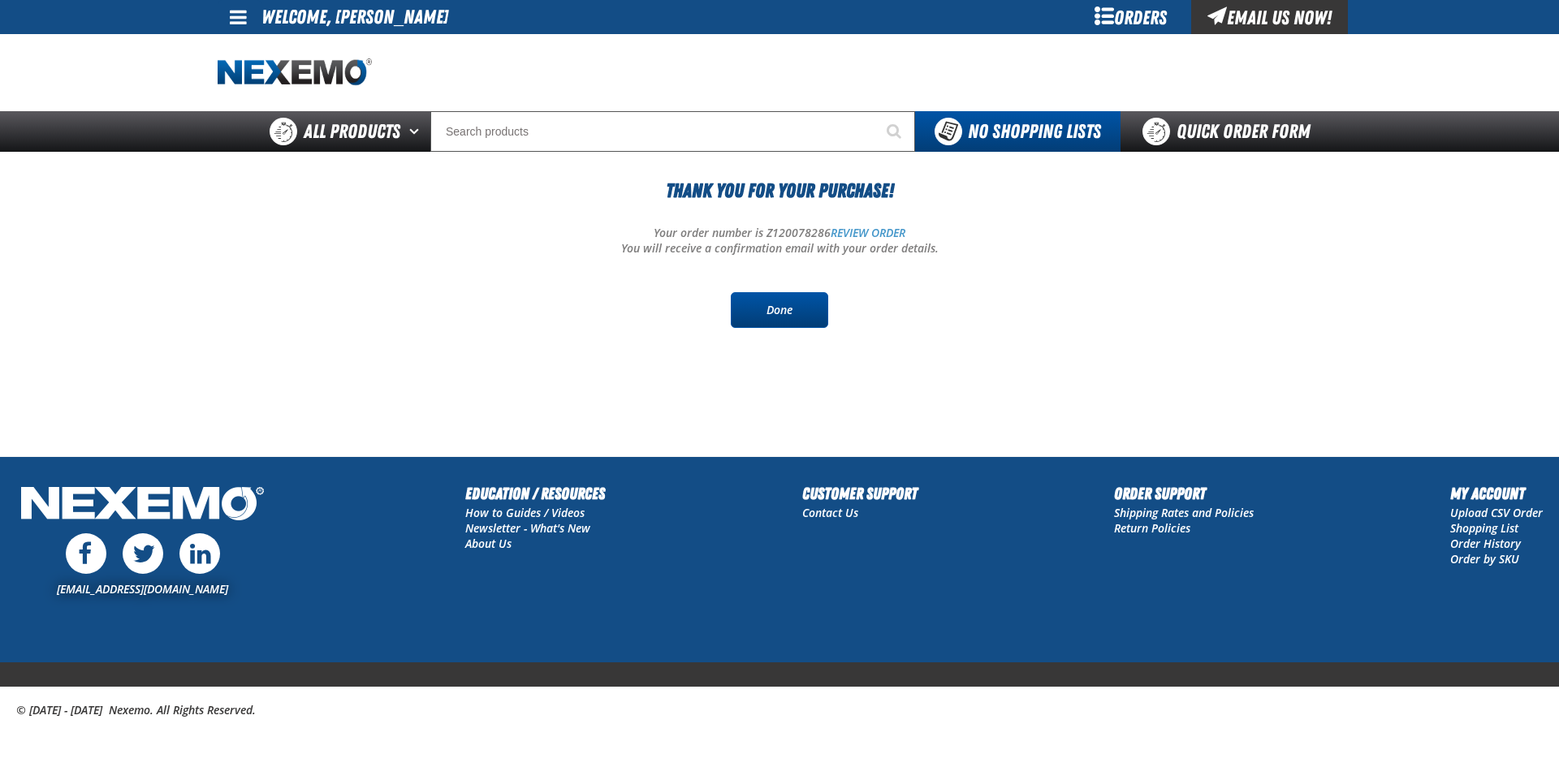
click at [806, 322] on link "Done" at bounding box center [779, 310] width 97 height 36
